Goal: Information Seeking & Learning: Learn about a topic

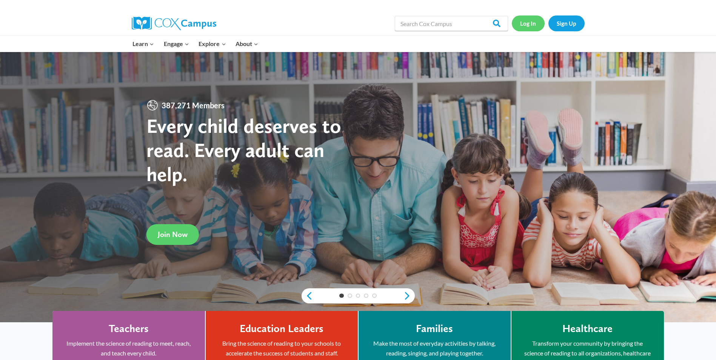
click at [527, 23] on link "Log In" at bounding box center [528, 22] width 33 height 15
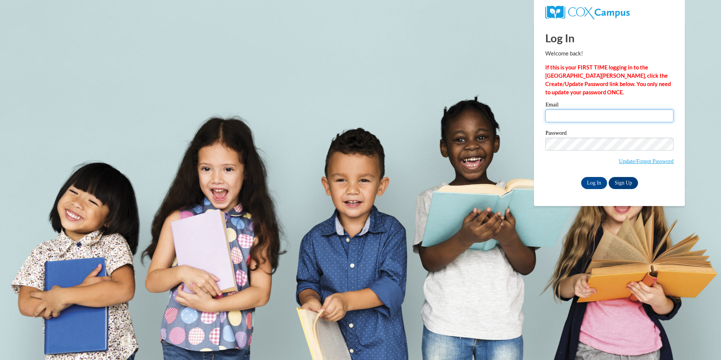
click at [574, 115] on input "Email" at bounding box center [610, 115] width 128 height 13
type input "tootieforeman1980@yahoo.com"
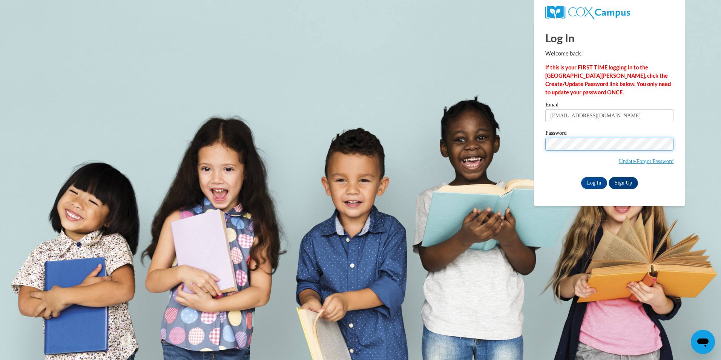
click at [573, 150] on span "Update/Forgot Password" at bounding box center [610, 153] width 128 height 31
click at [581, 177] on input "Log In" at bounding box center [594, 183] width 26 height 12
click at [602, 182] on input "Log In" at bounding box center [594, 183] width 26 height 12
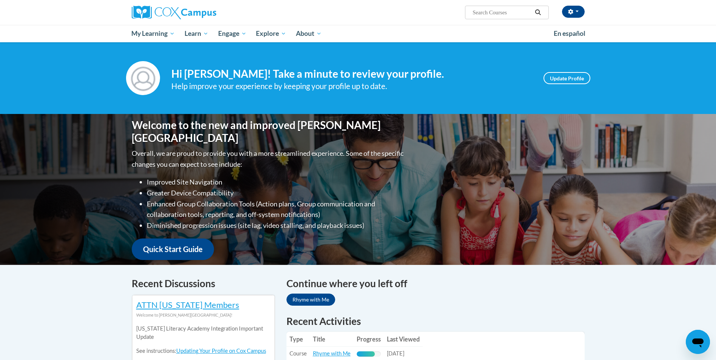
click at [546, 315] on h1 "Recent Activities" at bounding box center [435, 321] width 298 height 14
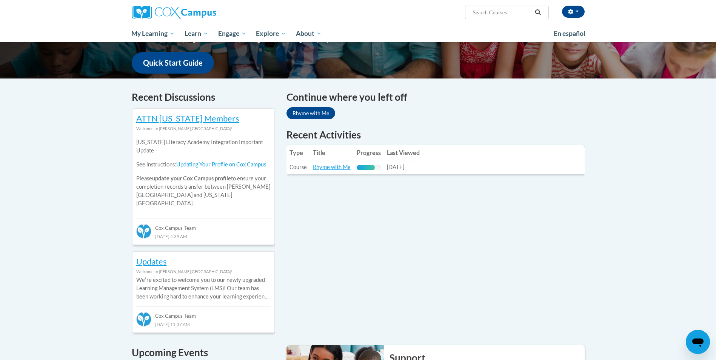
scroll to position [189, 0]
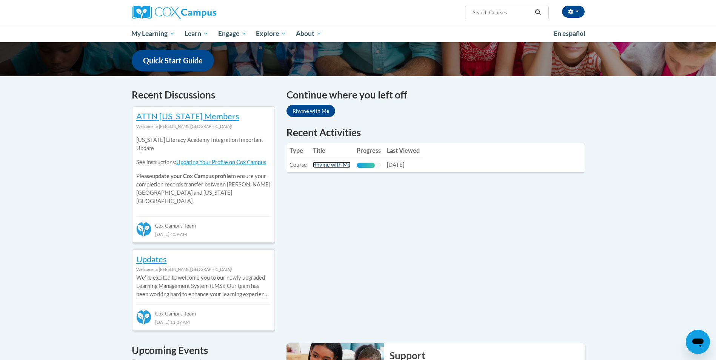
click at [336, 164] on link "Rhyme with Me" at bounding box center [332, 165] width 38 height 6
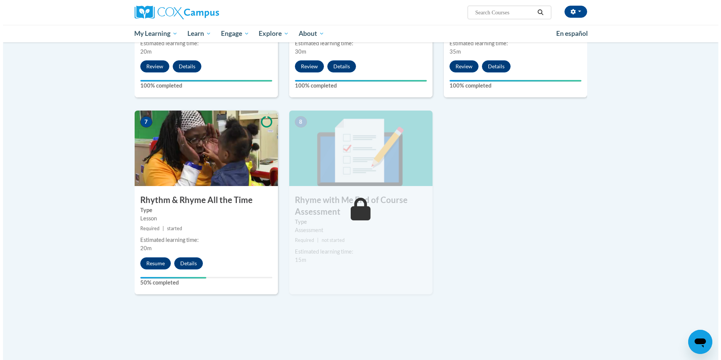
scroll to position [528, 0]
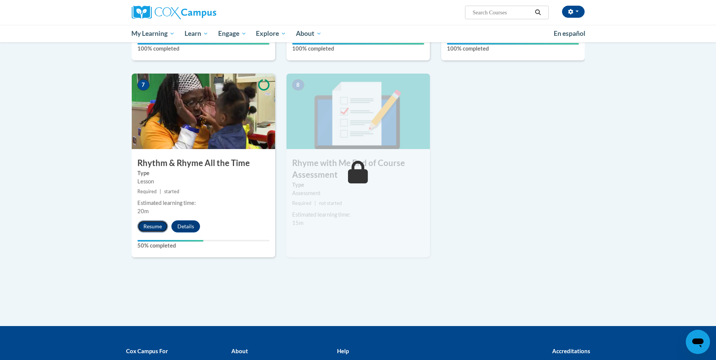
click at [155, 231] on button "Resume" at bounding box center [152, 226] width 31 height 12
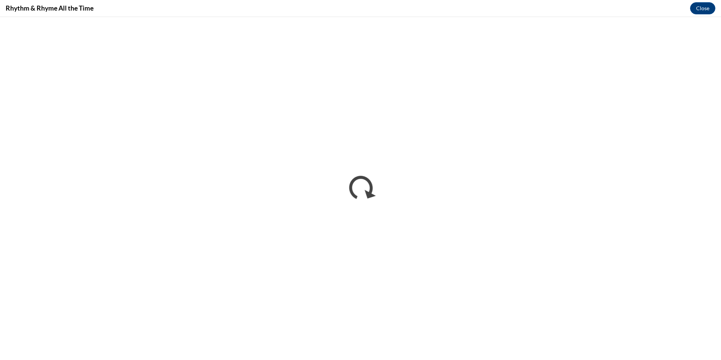
scroll to position [0, 0]
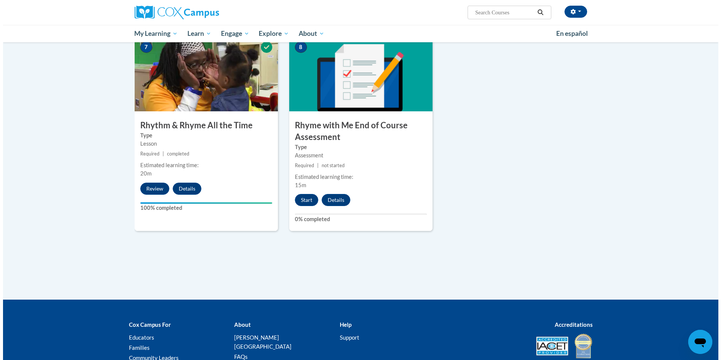
scroll to position [604, 0]
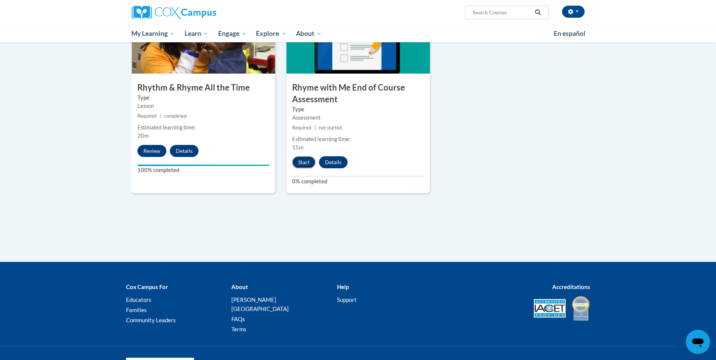
click at [307, 159] on button "Start" at bounding box center [303, 162] width 23 height 12
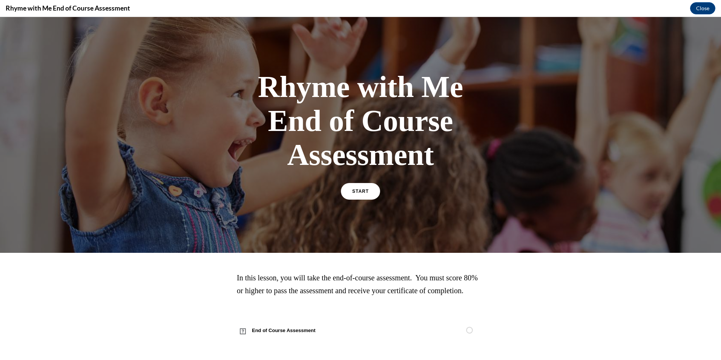
scroll to position [14, 0]
click at [349, 183] on link "START" at bounding box center [360, 191] width 41 height 17
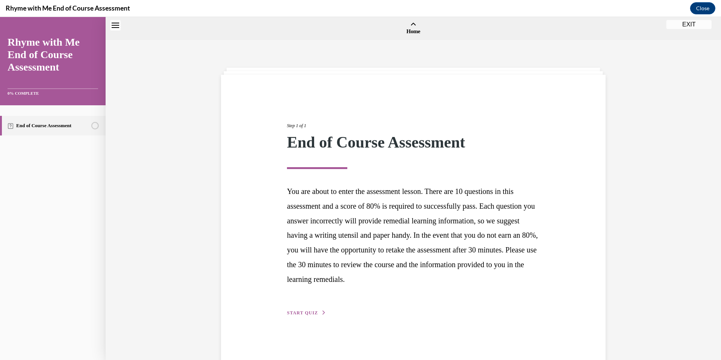
scroll to position [23, 0]
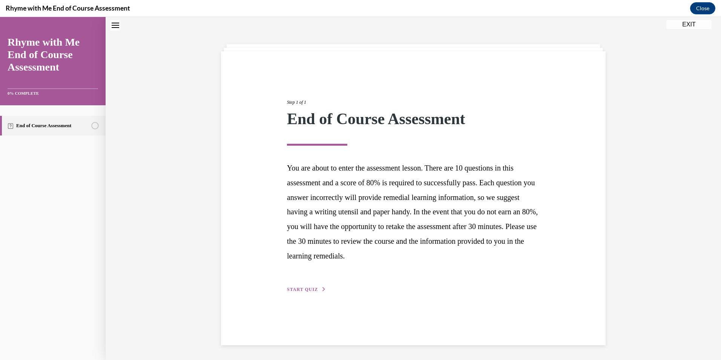
click at [297, 291] on span "START QUIZ" at bounding box center [302, 289] width 31 height 5
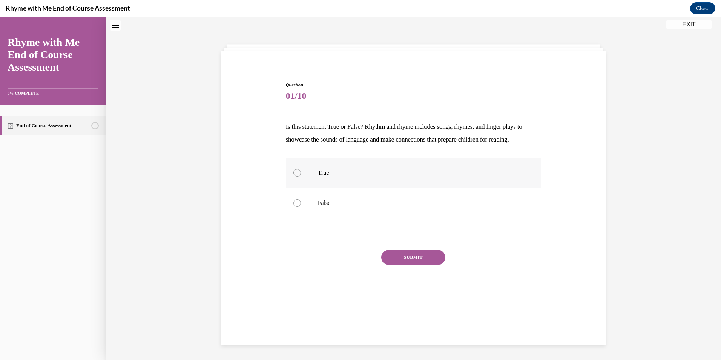
click at [331, 165] on label "True" at bounding box center [413, 173] width 255 height 30
click at [301, 169] on input "True" at bounding box center [298, 173] width 8 height 8
radio input "true"
click at [391, 253] on button "SUBMIT" at bounding box center [413, 257] width 64 height 15
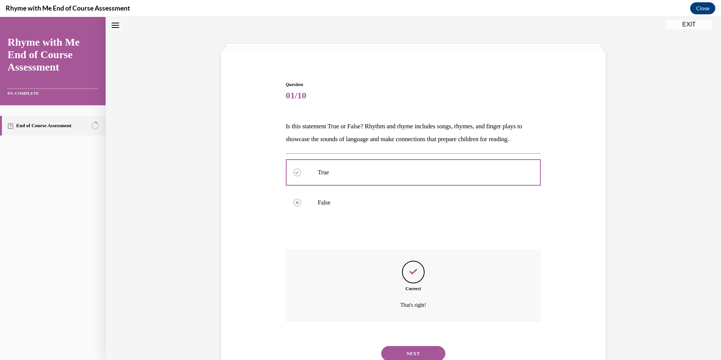
scroll to position [51, 0]
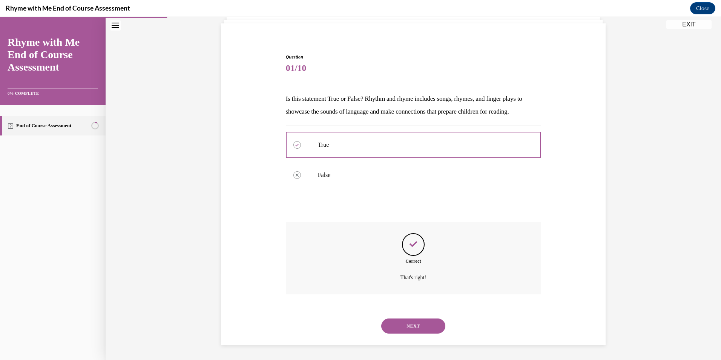
click at [419, 331] on button "NEXT" at bounding box center [413, 325] width 64 height 15
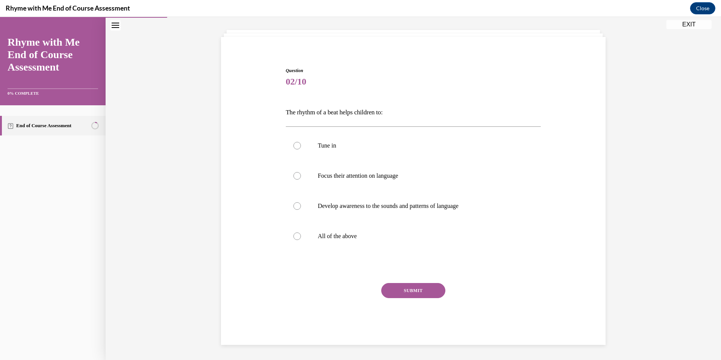
scroll to position [26, 0]
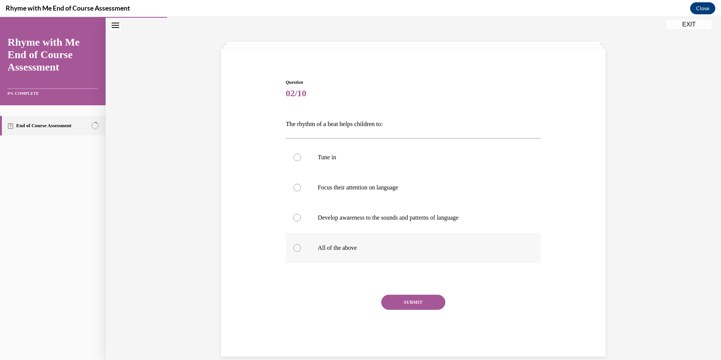
click at [347, 247] on p "All of the above" at bounding box center [420, 248] width 205 height 8
click at [301, 247] on input "All of the above" at bounding box center [298, 248] width 8 height 8
radio input "true"
click at [392, 295] on button "SUBMIT" at bounding box center [413, 302] width 64 height 15
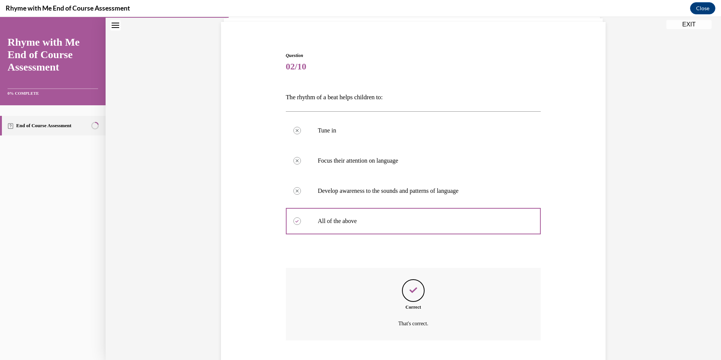
scroll to position [99, 0]
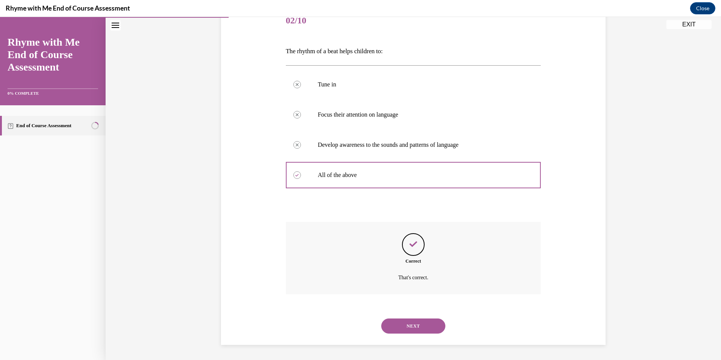
click at [407, 320] on button "NEXT" at bounding box center [413, 325] width 64 height 15
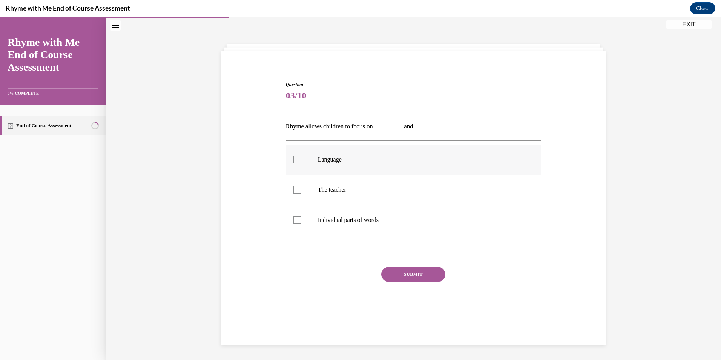
click at [369, 166] on label "Language" at bounding box center [413, 160] width 255 height 30
click at [301, 163] on input "Language" at bounding box center [298, 160] width 8 height 8
checkbox input "true"
click at [366, 218] on p "Individual parts of words" at bounding box center [420, 220] width 205 height 8
click at [301, 218] on input "Individual parts of words" at bounding box center [298, 220] width 8 height 8
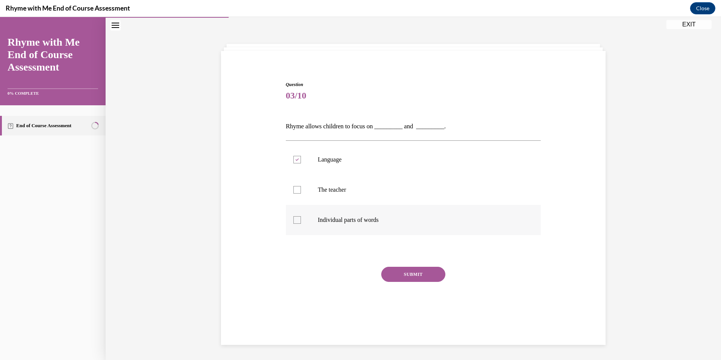
checkbox input "true"
click at [398, 273] on button "SUBMIT" at bounding box center [413, 274] width 64 height 15
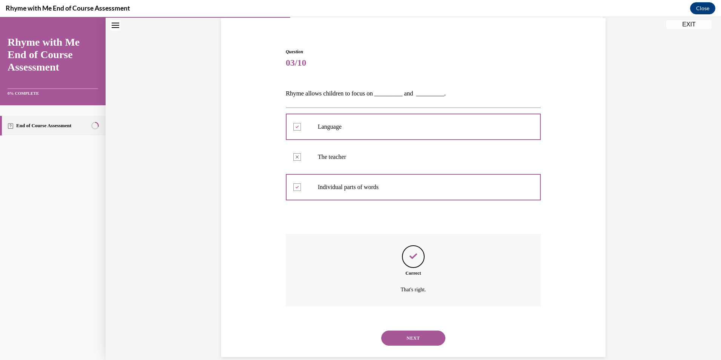
scroll to position [69, 0]
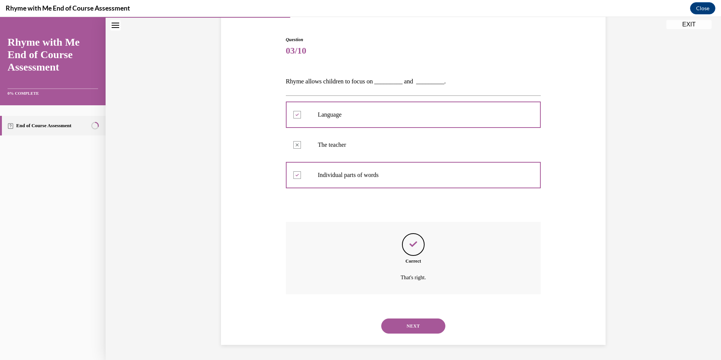
click at [422, 319] on button "NEXT" at bounding box center [413, 325] width 64 height 15
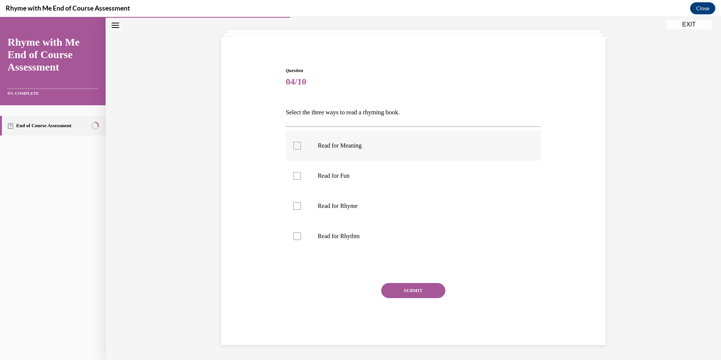
click at [381, 144] on p "Read for Meaning" at bounding box center [420, 146] width 205 height 8
click at [301, 144] on input "Read for Meaning" at bounding box center [298, 146] width 8 height 8
checkbox input "true"
click at [375, 198] on label "Read for Rhyme" at bounding box center [413, 206] width 255 height 30
click at [301, 202] on input "Read for Rhyme" at bounding box center [298, 206] width 8 height 8
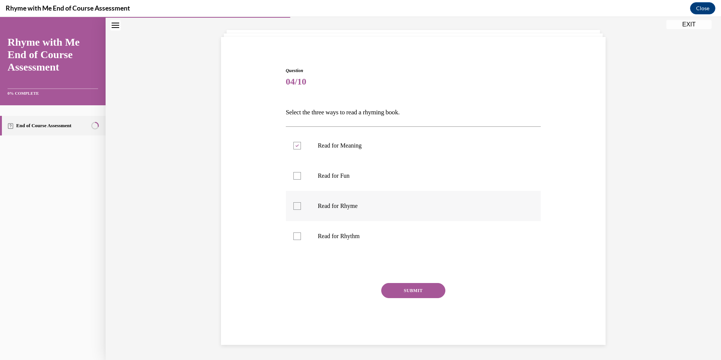
checkbox input "true"
click at [377, 238] on p "Read for Rhythm" at bounding box center [420, 236] width 205 height 8
click at [301, 238] on input "Read for Rhythm" at bounding box center [298, 236] width 8 height 8
checkbox input "true"
click at [396, 286] on button "SUBMIT" at bounding box center [413, 290] width 64 height 15
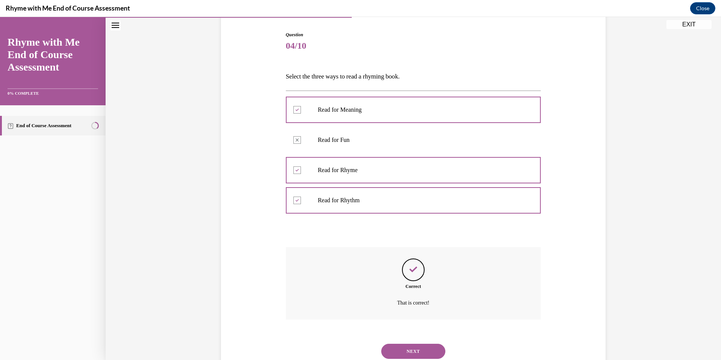
scroll to position [99, 0]
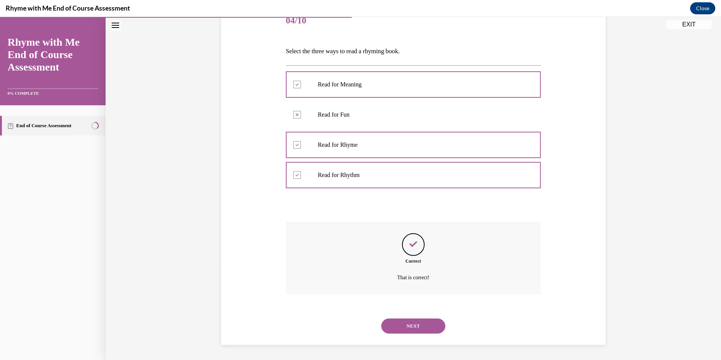
click at [425, 322] on button "NEXT" at bounding box center [413, 325] width 64 height 15
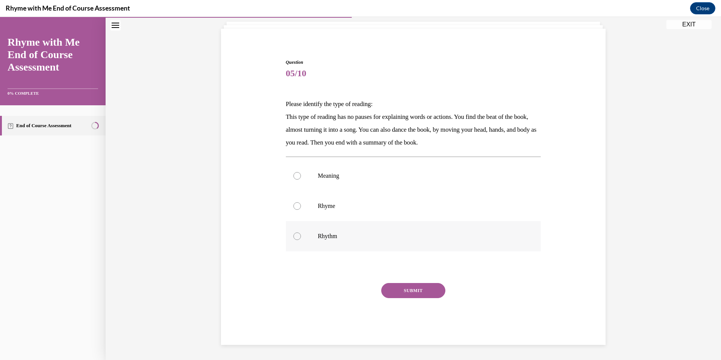
click at [348, 235] on p "Rhythm" at bounding box center [420, 236] width 205 height 8
click at [301, 235] on input "Rhythm" at bounding box center [298, 236] width 8 height 8
radio input "true"
click at [407, 294] on button "SUBMIT" at bounding box center [413, 290] width 64 height 15
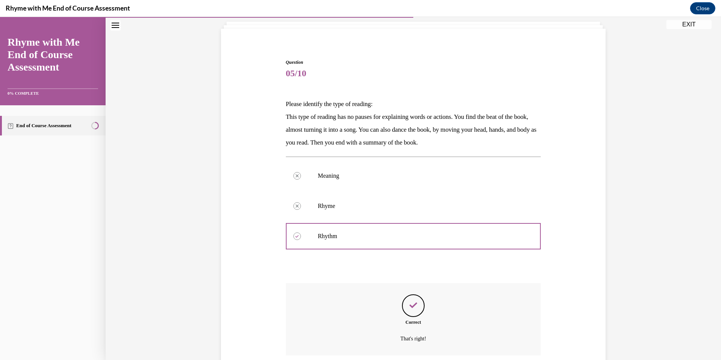
scroll to position [107, 0]
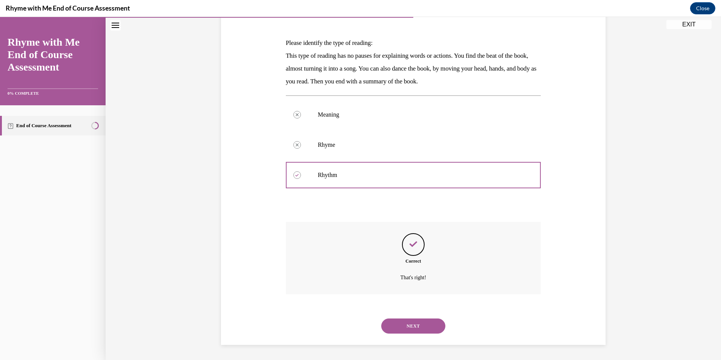
click at [423, 320] on button "NEXT" at bounding box center [413, 325] width 64 height 15
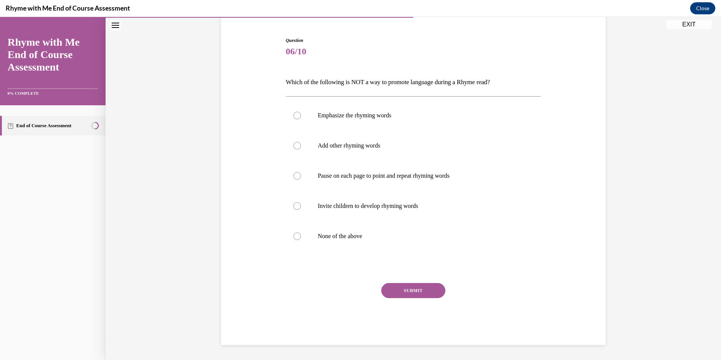
scroll to position [68, 0]
click at [363, 231] on label "None of the above" at bounding box center [413, 236] width 255 height 30
click at [301, 232] on input "None of the above" at bounding box center [298, 236] width 8 height 8
radio input "true"
click at [403, 284] on button "SUBMIT" at bounding box center [413, 290] width 64 height 15
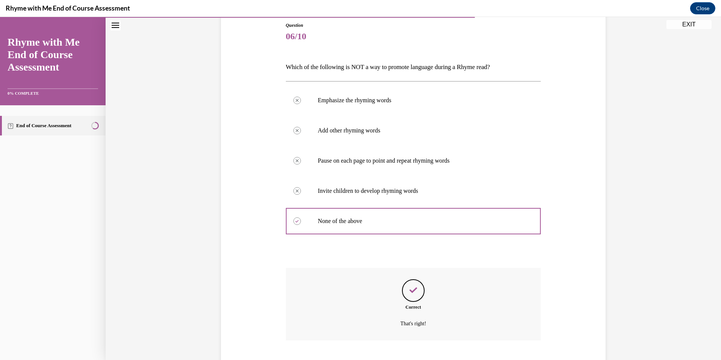
scroll to position [129, 0]
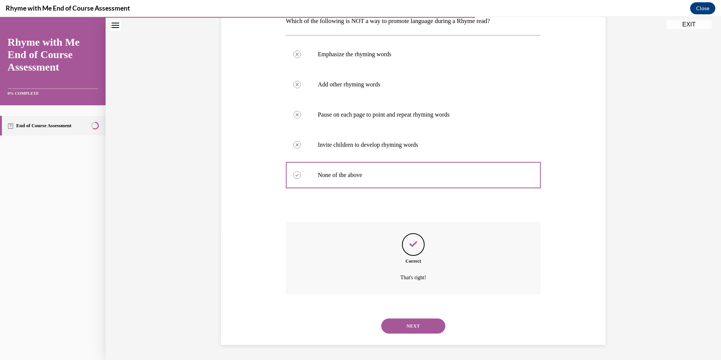
click at [426, 321] on button "NEXT" at bounding box center [413, 325] width 64 height 15
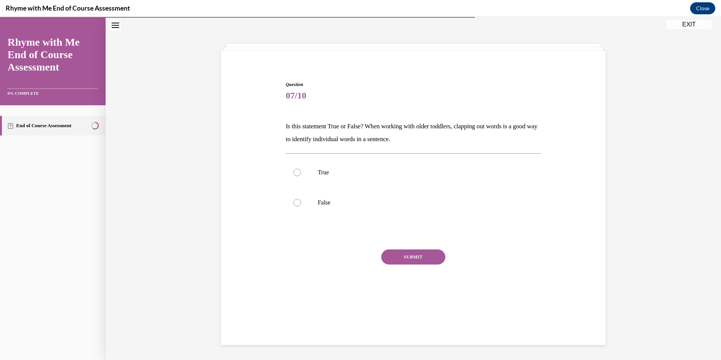
scroll to position [24, 0]
click at [404, 172] on p "True" at bounding box center [420, 173] width 205 height 8
click at [301, 172] on input "True" at bounding box center [298, 173] width 8 height 8
radio input "true"
click at [408, 260] on button "SUBMIT" at bounding box center [413, 256] width 64 height 15
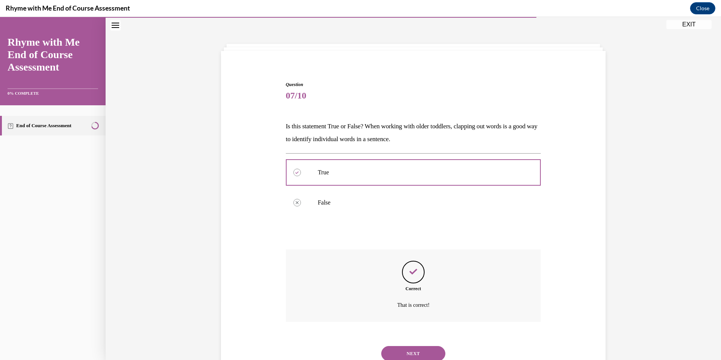
scroll to position [51, 0]
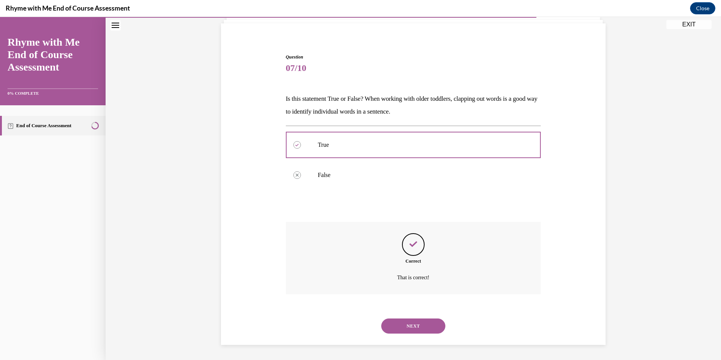
click at [419, 323] on button "NEXT" at bounding box center [413, 325] width 64 height 15
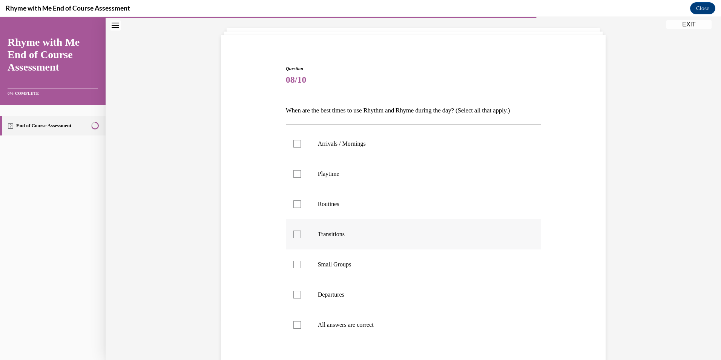
scroll to position [77, 0]
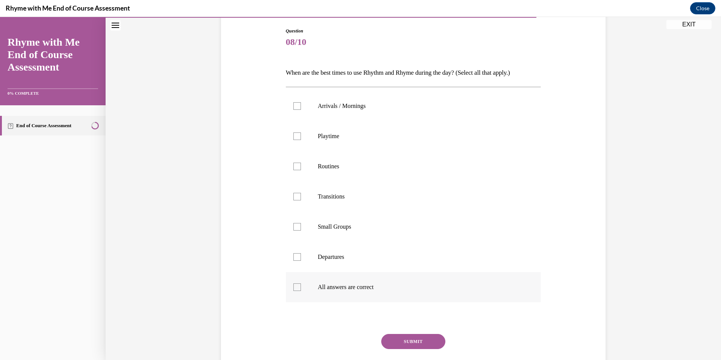
click at [393, 280] on label "All answers are correct" at bounding box center [413, 287] width 255 height 30
click at [301, 283] on input "All answers are correct" at bounding box center [298, 287] width 8 height 8
checkbox input "true"
click at [400, 337] on button "SUBMIT" at bounding box center [413, 341] width 64 height 15
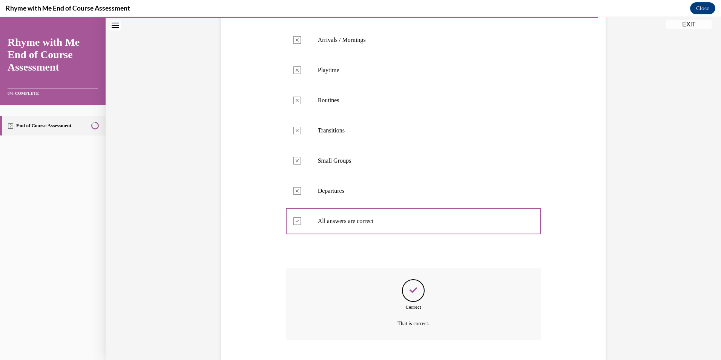
scroll to position [189, 0]
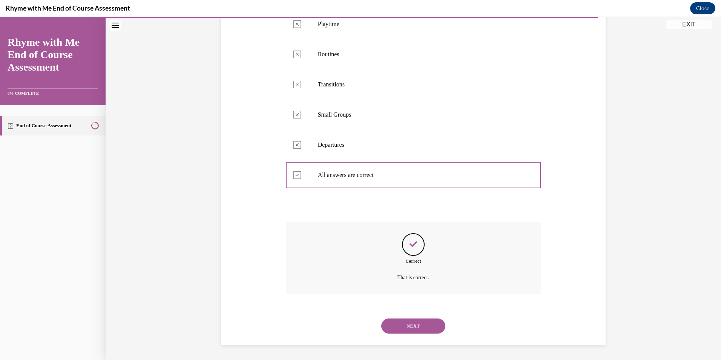
click at [410, 329] on button "NEXT" at bounding box center [413, 325] width 64 height 15
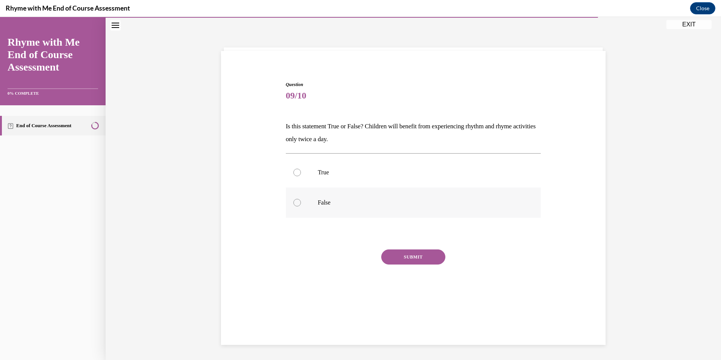
click at [298, 200] on label "False" at bounding box center [413, 203] width 255 height 30
click at [298, 200] on input "False" at bounding box center [298, 203] width 8 height 8
radio input "true"
click at [381, 253] on button "SUBMIT" at bounding box center [413, 256] width 64 height 15
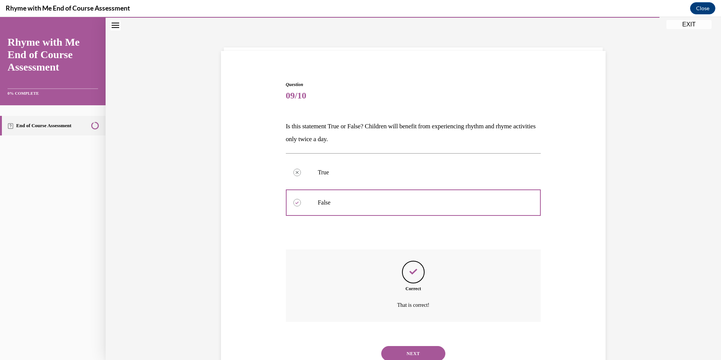
scroll to position [51, 0]
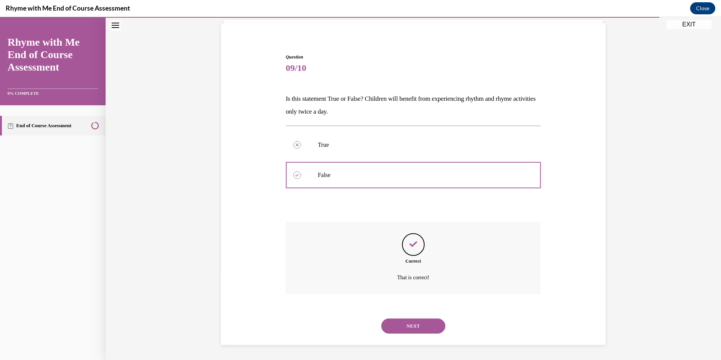
click at [397, 329] on button "NEXT" at bounding box center [413, 325] width 64 height 15
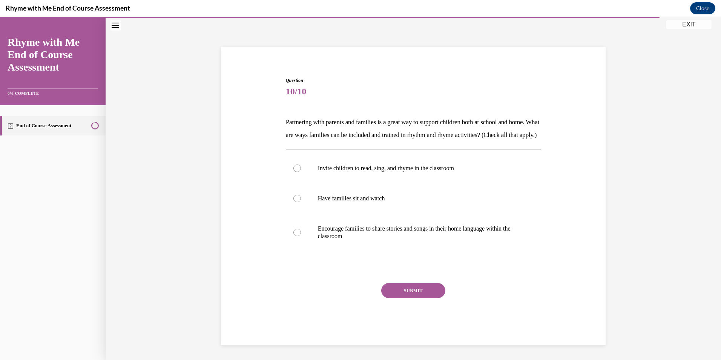
scroll to position [29, 0]
click at [390, 240] on p "Encourage families to share stories and songs in their home language within the…" at bounding box center [420, 232] width 205 height 15
click at [301, 236] on input "Encourage families to share stories and songs in their home language within the…" at bounding box center [298, 233] width 8 height 8
radio input "true"
click at [397, 295] on button "SUBMIT" at bounding box center [413, 290] width 64 height 15
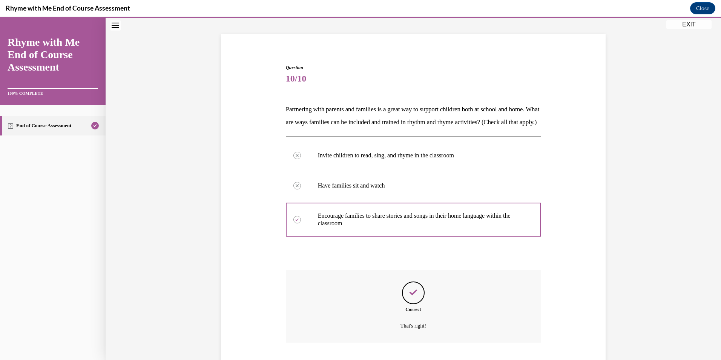
scroll to position [102, 0]
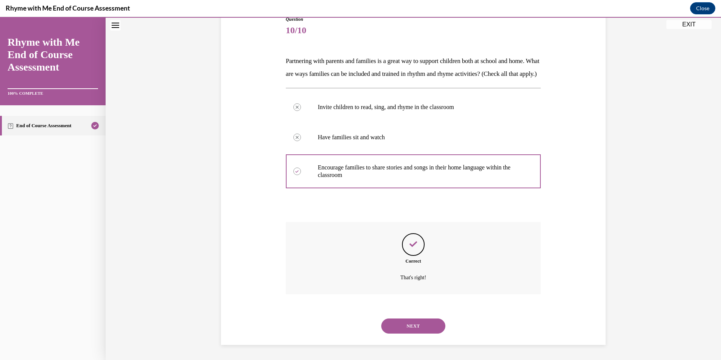
click at [417, 322] on button "NEXT" at bounding box center [413, 325] width 64 height 15
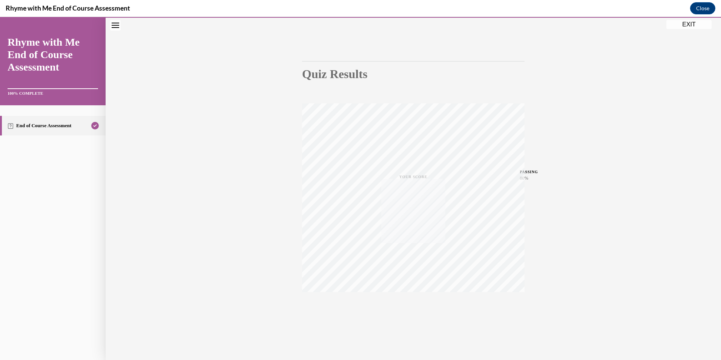
scroll to position [44, 0]
click at [688, 26] on button "EXIT" at bounding box center [689, 24] width 45 height 9
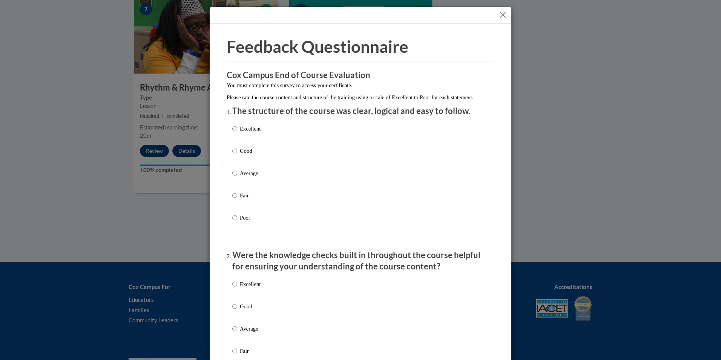
click at [250, 133] on p "Excellent" at bounding box center [250, 129] width 21 height 8
click at [237, 133] on input "Excellent" at bounding box center [234, 129] width 5 height 8
radio input "true"
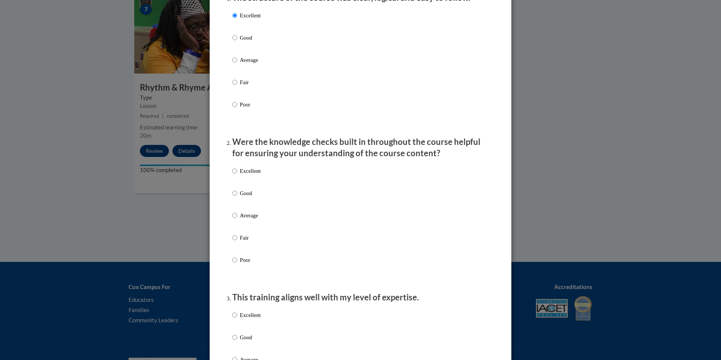
click at [254, 175] on p "Excellent" at bounding box center [250, 171] width 21 height 8
click at [237, 175] on input "Excellent" at bounding box center [234, 171] width 5 height 8
radio input "true"
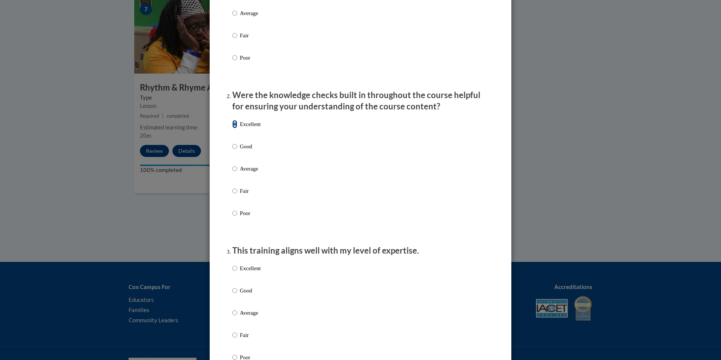
scroll to position [264, 0]
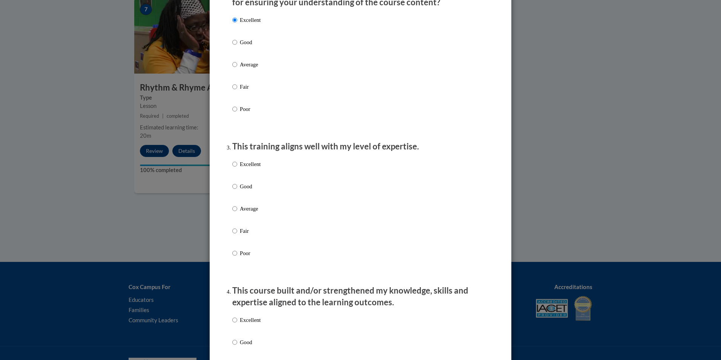
click at [257, 168] on p "Excellent" at bounding box center [250, 164] width 21 height 8
click at [237, 168] on input "Excellent" at bounding box center [234, 164] width 5 height 8
radio input "true"
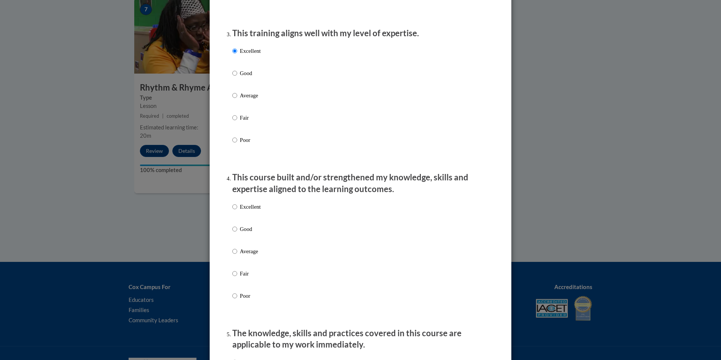
click at [255, 211] on p "Excellent" at bounding box center [250, 207] width 21 height 8
click at [237, 211] on input "Excellent" at bounding box center [234, 207] width 5 height 8
radio input "true"
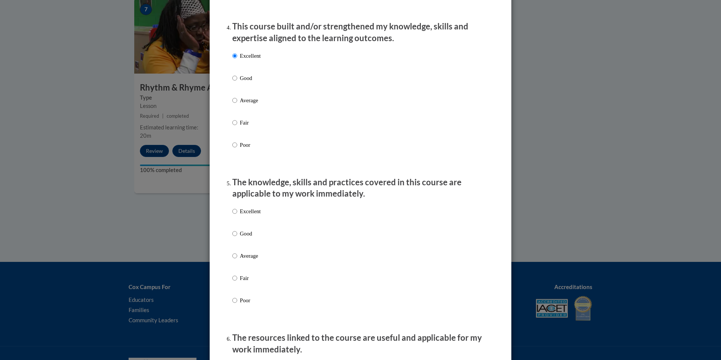
click at [256, 214] on p "Excellent" at bounding box center [250, 211] width 21 height 8
click at [237, 214] on input "Excellent" at bounding box center [234, 211] width 5 height 8
radio input "true"
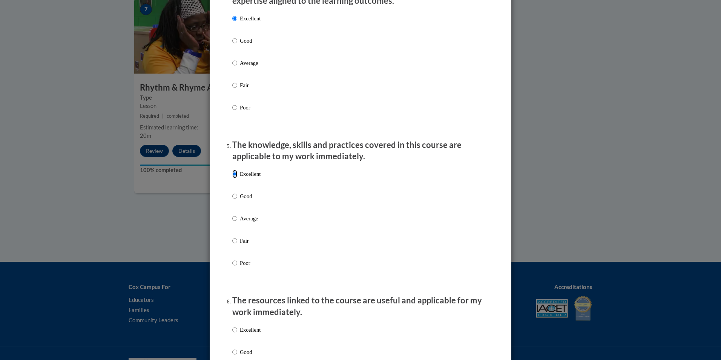
scroll to position [679, 0]
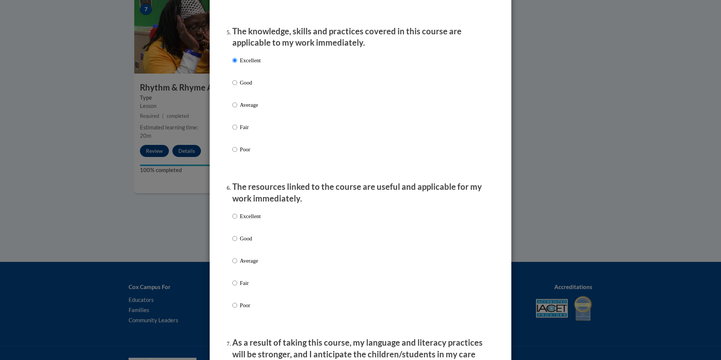
click at [255, 220] on p "Excellent" at bounding box center [250, 216] width 21 height 8
click at [237, 220] on input "Excellent" at bounding box center [234, 216] width 5 height 8
radio input "true"
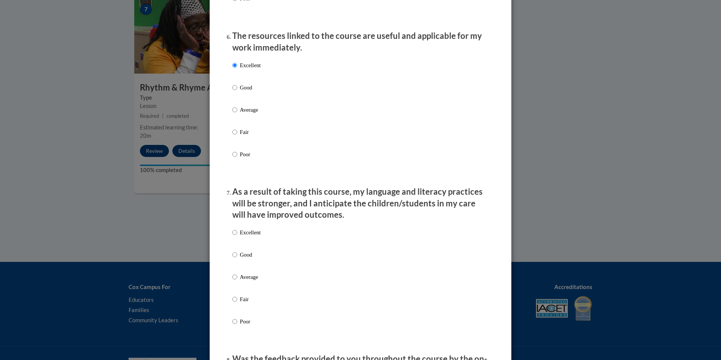
click at [255, 236] on p "Excellent" at bounding box center [250, 232] width 21 height 8
click at [237, 236] on input "Excellent" at bounding box center [234, 232] width 5 height 8
radio input "true"
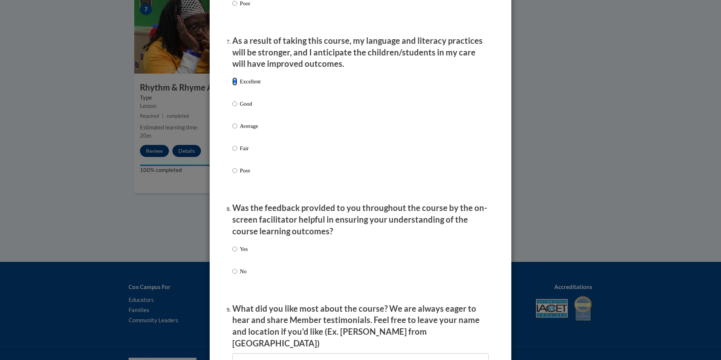
scroll to position [1057, 0]
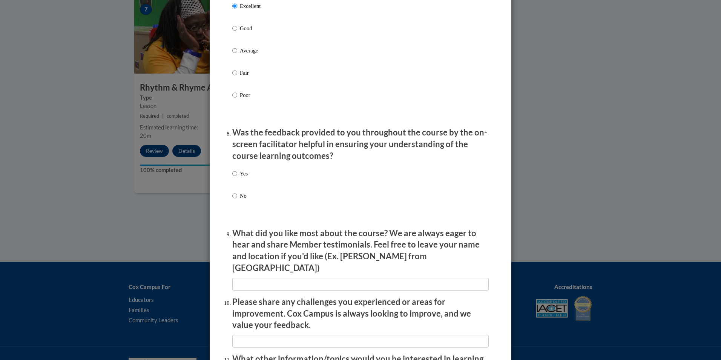
click at [257, 181] on div "Yes No" at bounding box center [360, 194] width 257 height 56
click at [257, 178] on div "Yes No" at bounding box center [360, 194] width 257 height 56
click at [237, 177] on label "Yes" at bounding box center [239, 179] width 15 height 20
click at [237, 177] on input "Yes" at bounding box center [234, 173] width 5 height 8
radio input "true"
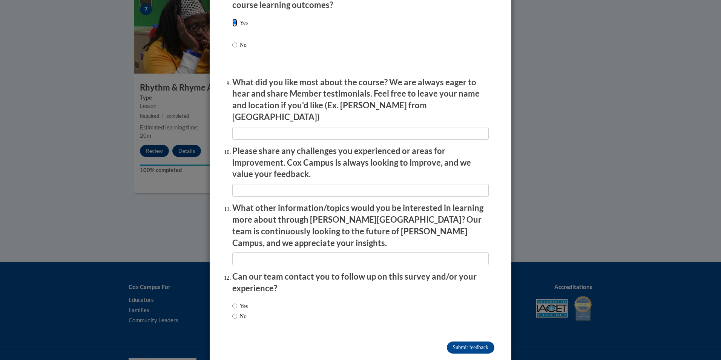
scroll to position [1208, 0]
click at [458, 341] on input "Submit feedback" at bounding box center [471, 347] width 48 height 12
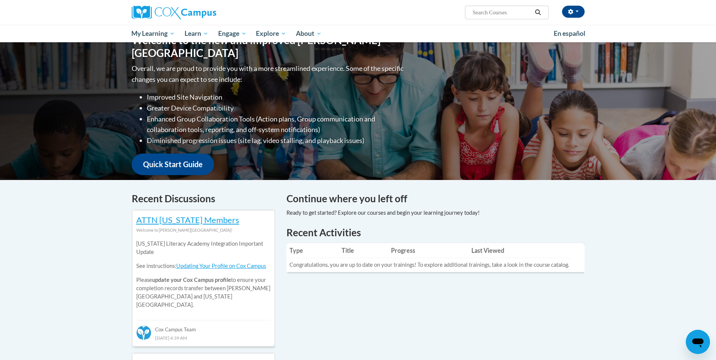
scroll to position [38, 0]
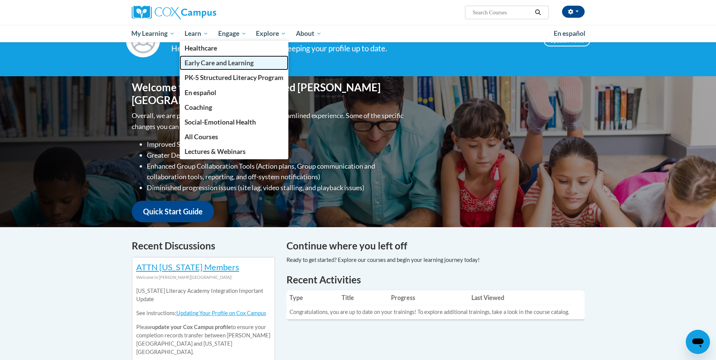
click at [203, 58] on link "Early Care and Learning" at bounding box center [234, 62] width 109 height 15
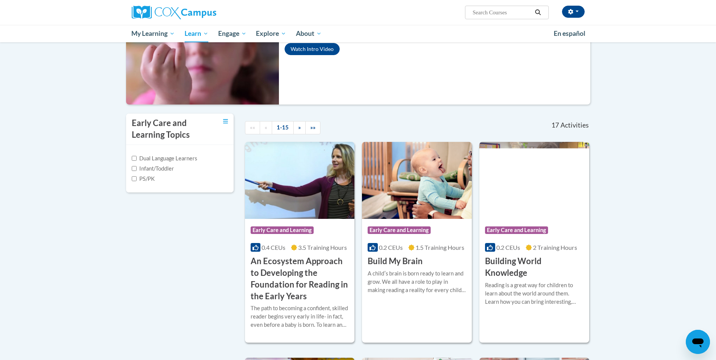
scroll to position [75, 0]
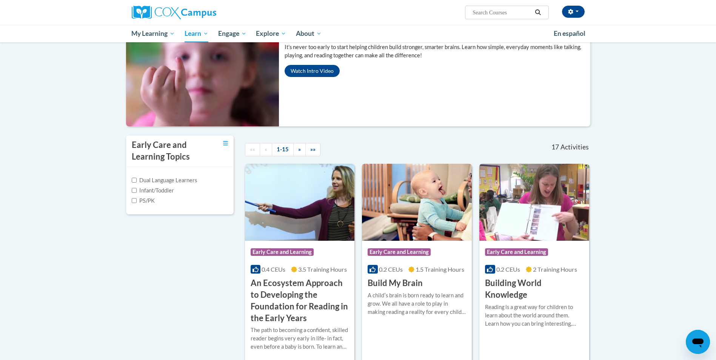
click at [414, 270] on icon at bounding box center [411, 269] width 6 height 6
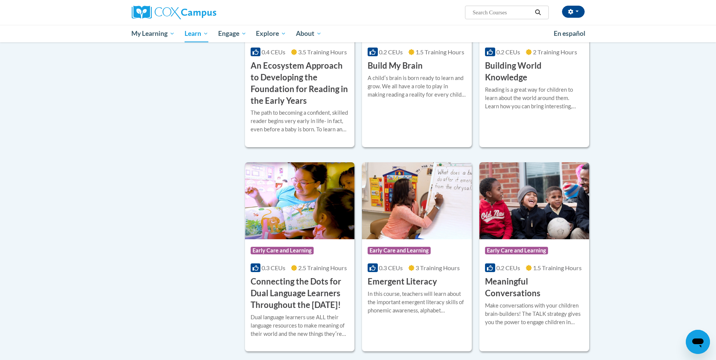
scroll to position [340, 0]
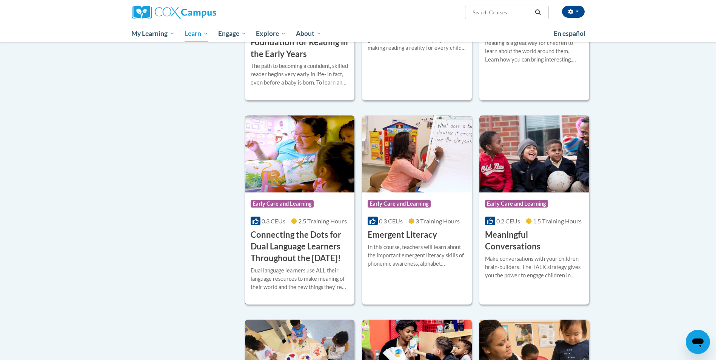
click at [302, 222] on span "2.5 Training Hours" at bounding box center [322, 220] width 49 height 7
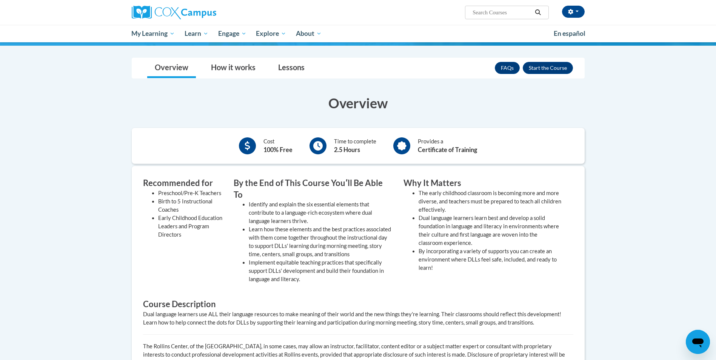
scroll to position [75, 0]
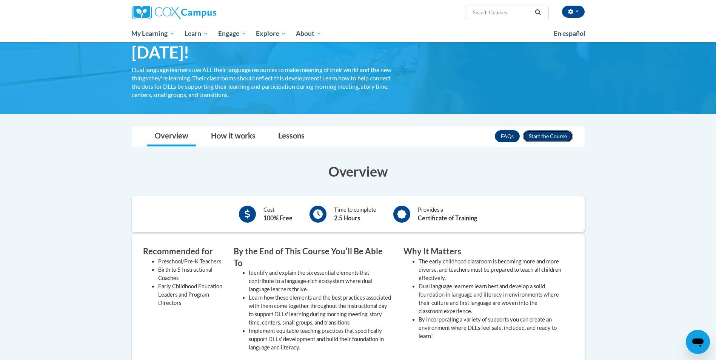
drag, startPoint x: 547, startPoint y: 136, endPoint x: 542, endPoint y: 135, distance: 5.3
click at [545, 137] on button "Enroll" at bounding box center [548, 136] width 50 height 12
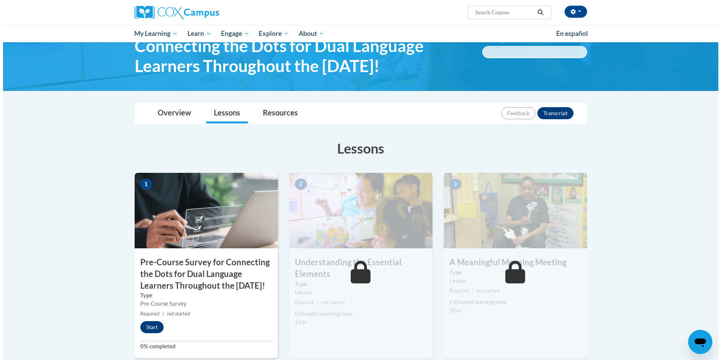
scroll to position [75, 0]
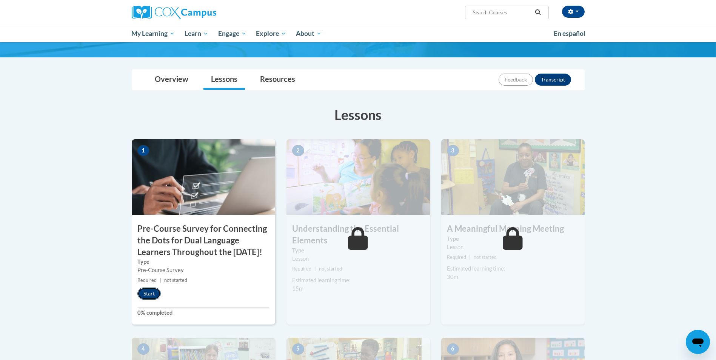
click at [144, 300] on button "Start" at bounding box center [148, 294] width 23 height 12
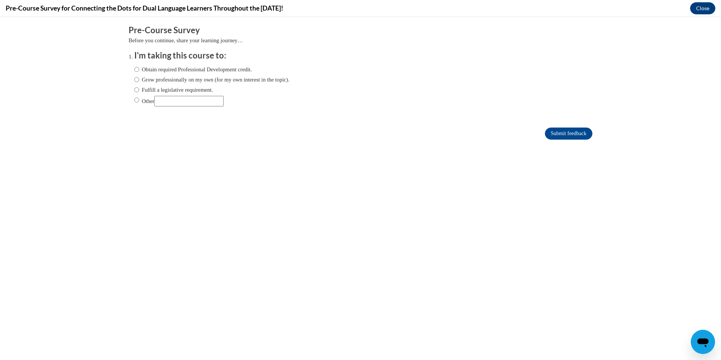
scroll to position [0, 0]
click at [172, 69] on label "Obtain required Professional Development credit." at bounding box center [193, 69] width 118 height 8
click at [139, 69] on input "Obtain required Professional Development credit." at bounding box center [136, 69] width 5 height 8
radio input "true"
click at [574, 135] on input "Submit feedback" at bounding box center [569, 134] width 48 height 12
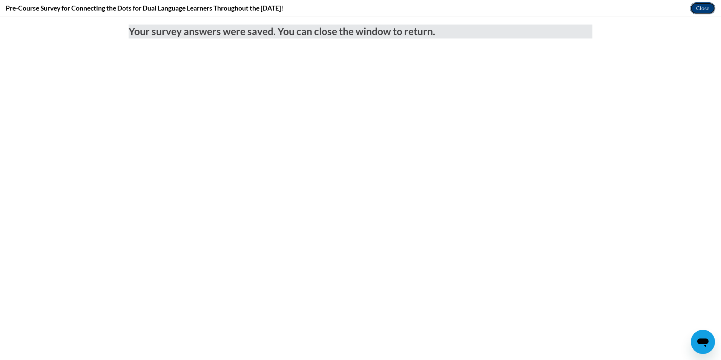
click at [696, 9] on button "Close" at bounding box center [703, 8] width 25 height 12
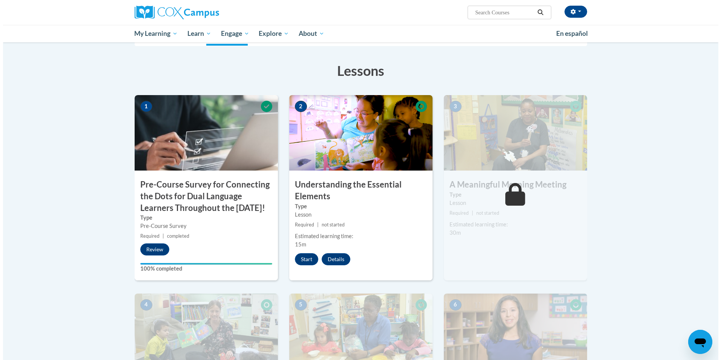
scroll to position [113, 0]
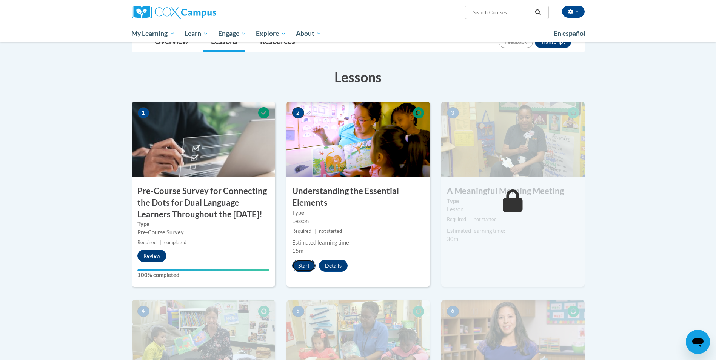
click at [312, 265] on button "Start" at bounding box center [303, 266] width 23 height 12
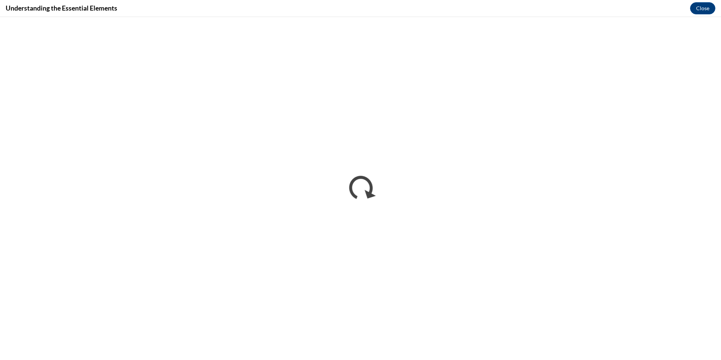
scroll to position [0, 0]
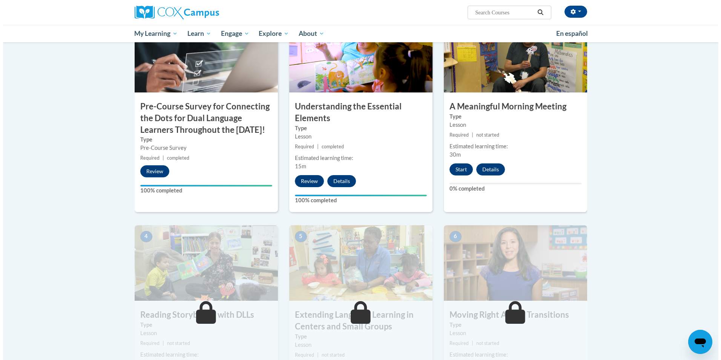
scroll to position [189, 0]
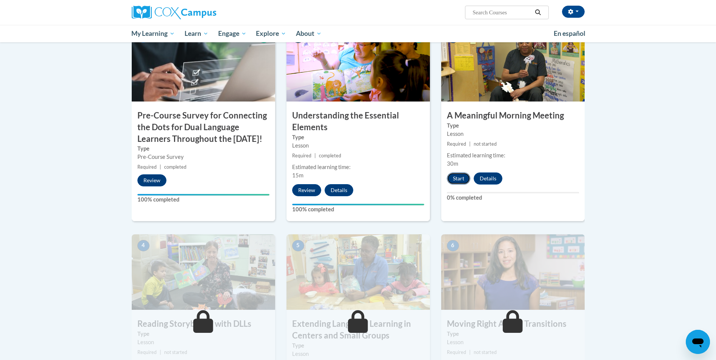
click at [457, 174] on button "Start" at bounding box center [458, 178] width 23 height 12
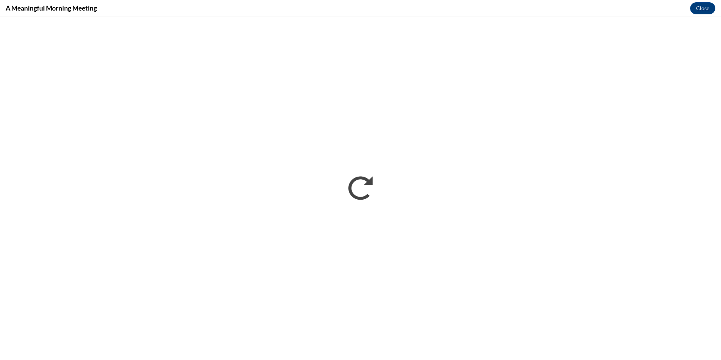
scroll to position [0, 0]
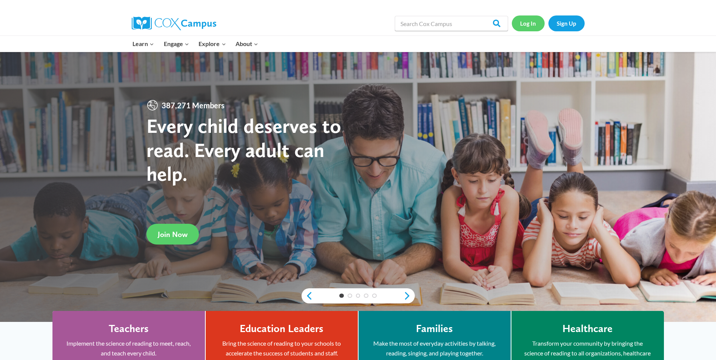
click at [530, 16] on link "Log In" at bounding box center [528, 22] width 33 height 15
click at [520, 28] on link "Log In" at bounding box center [528, 22] width 33 height 15
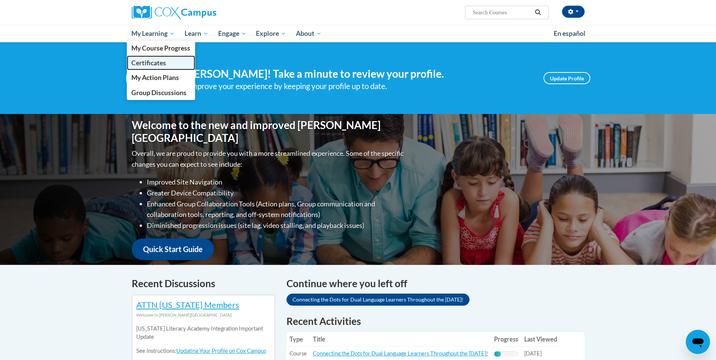
click at [158, 62] on span "Certificates" at bounding box center [148, 63] width 35 height 8
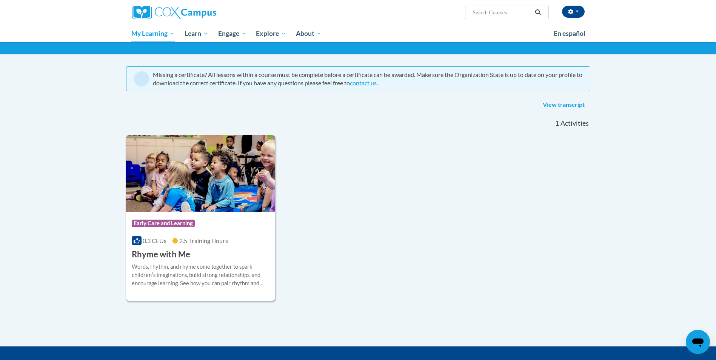
scroll to position [38, 0]
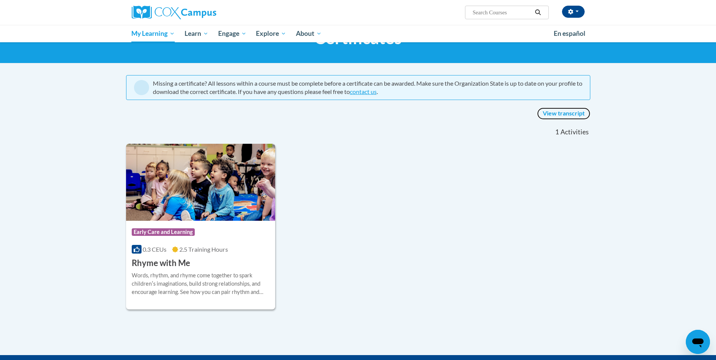
click at [548, 111] on link "View transcript" at bounding box center [563, 114] width 53 height 12
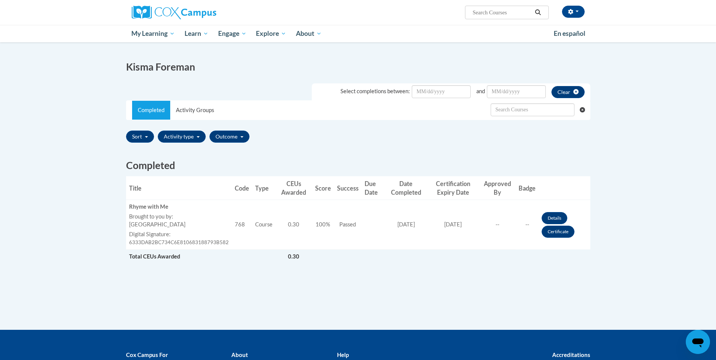
scroll to position [75, 0]
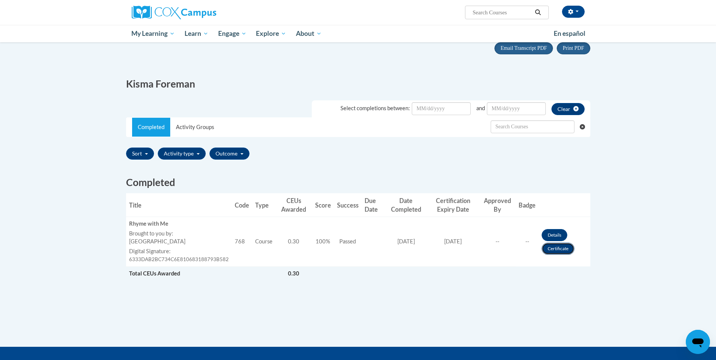
click at [560, 249] on link "Certificate" at bounding box center [557, 249] width 33 height 12
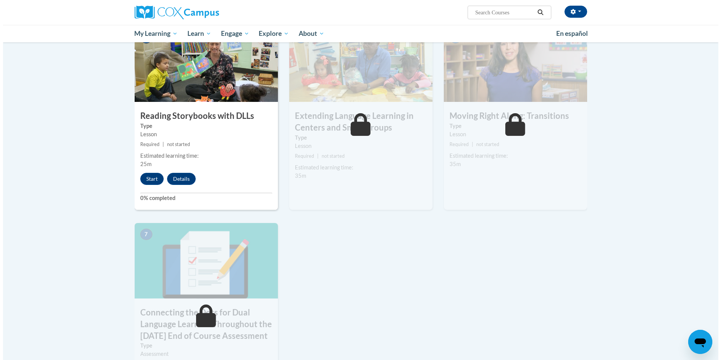
scroll to position [415, 0]
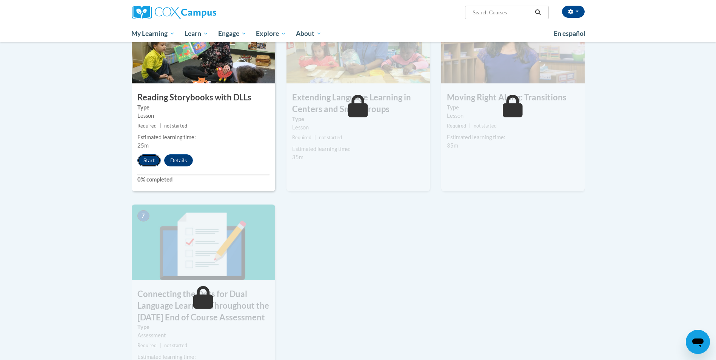
click at [152, 162] on button "Start" at bounding box center [148, 160] width 23 height 12
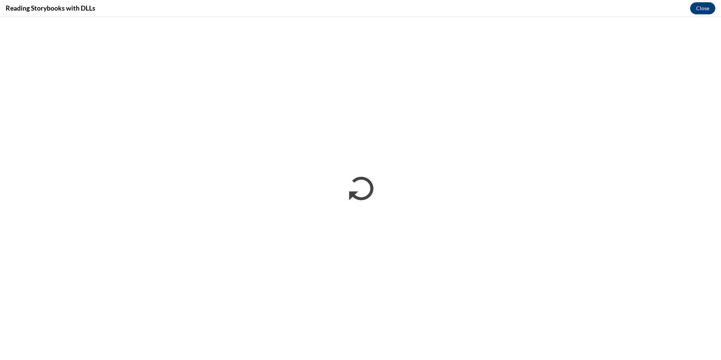
scroll to position [0, 0]
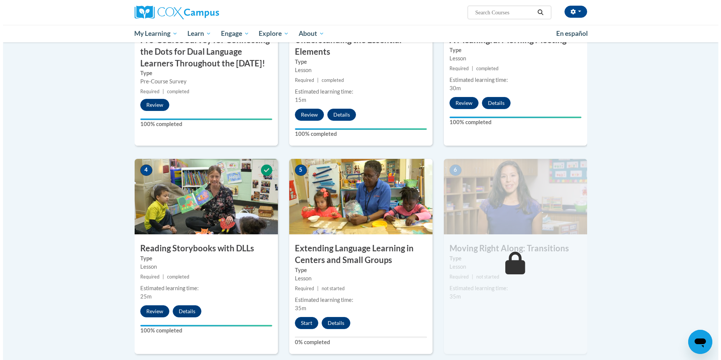
scroll to position [377, 0]
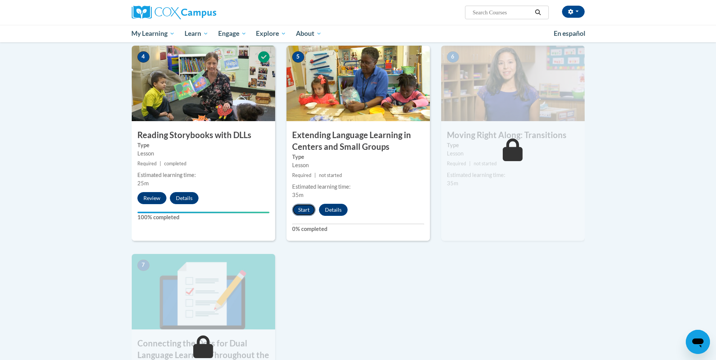
click at [306, 208] on button "Start" at bounding box center [303, 210] width 23 height 12
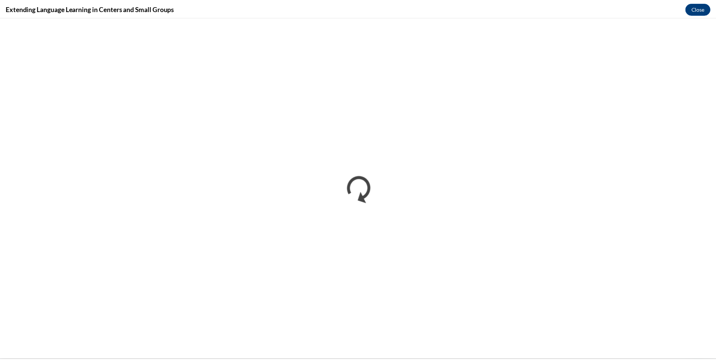
scroll to position [0, 0]
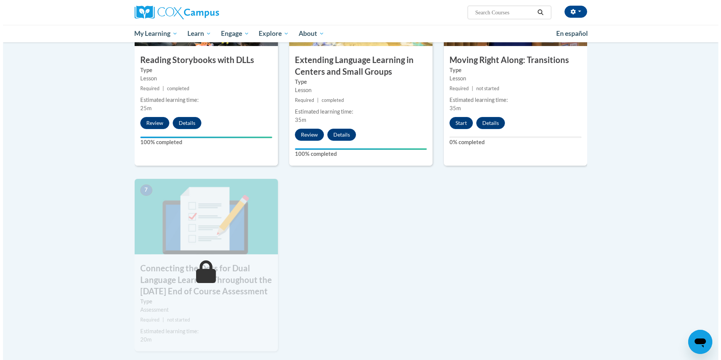
scroll to position [453, 0]
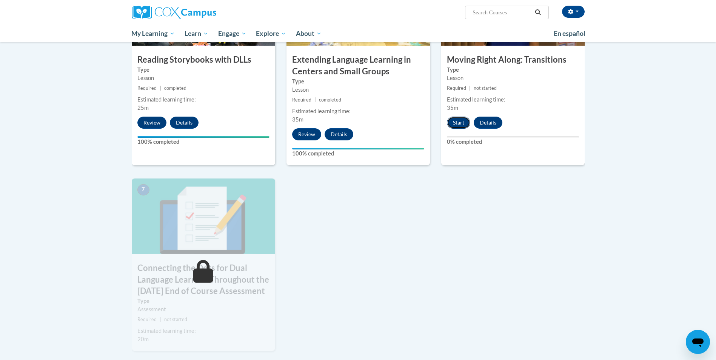
click at [457, 120] on button "Start" at bounding box center [458, 123] width 23 height 12
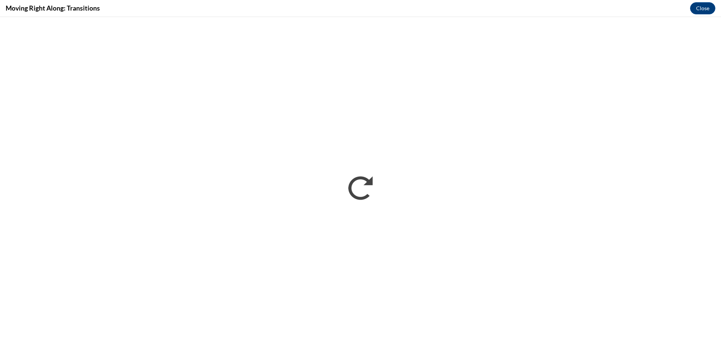
scroll to position [0, 0]
